Goal: Navigation & Orientation: Find specific page/section

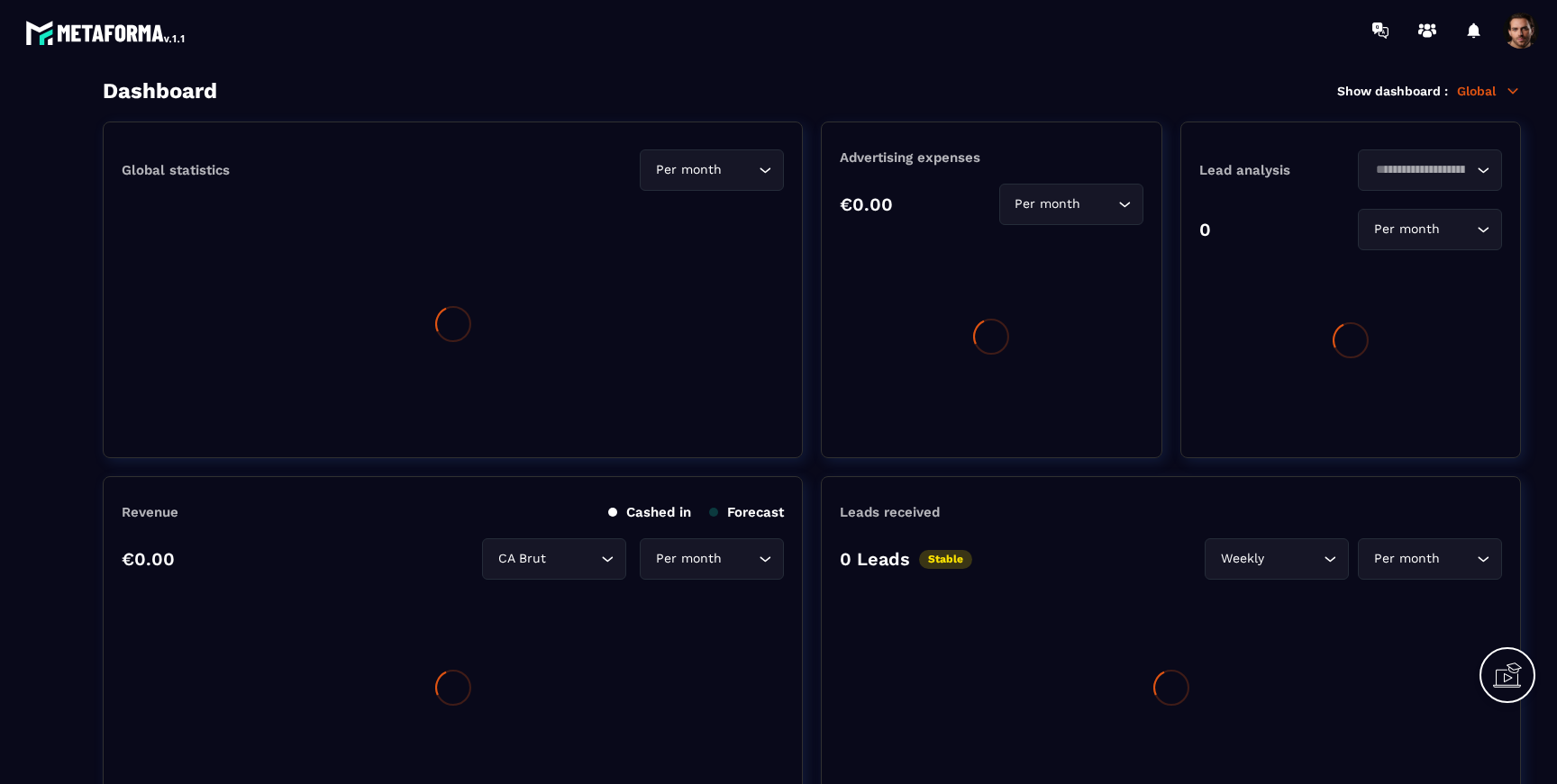
click at [1521, 33] on span at bounding box center [1520, 30] width 36 height 36
